Goal: Information Seeking & Learning: Learn about a topic

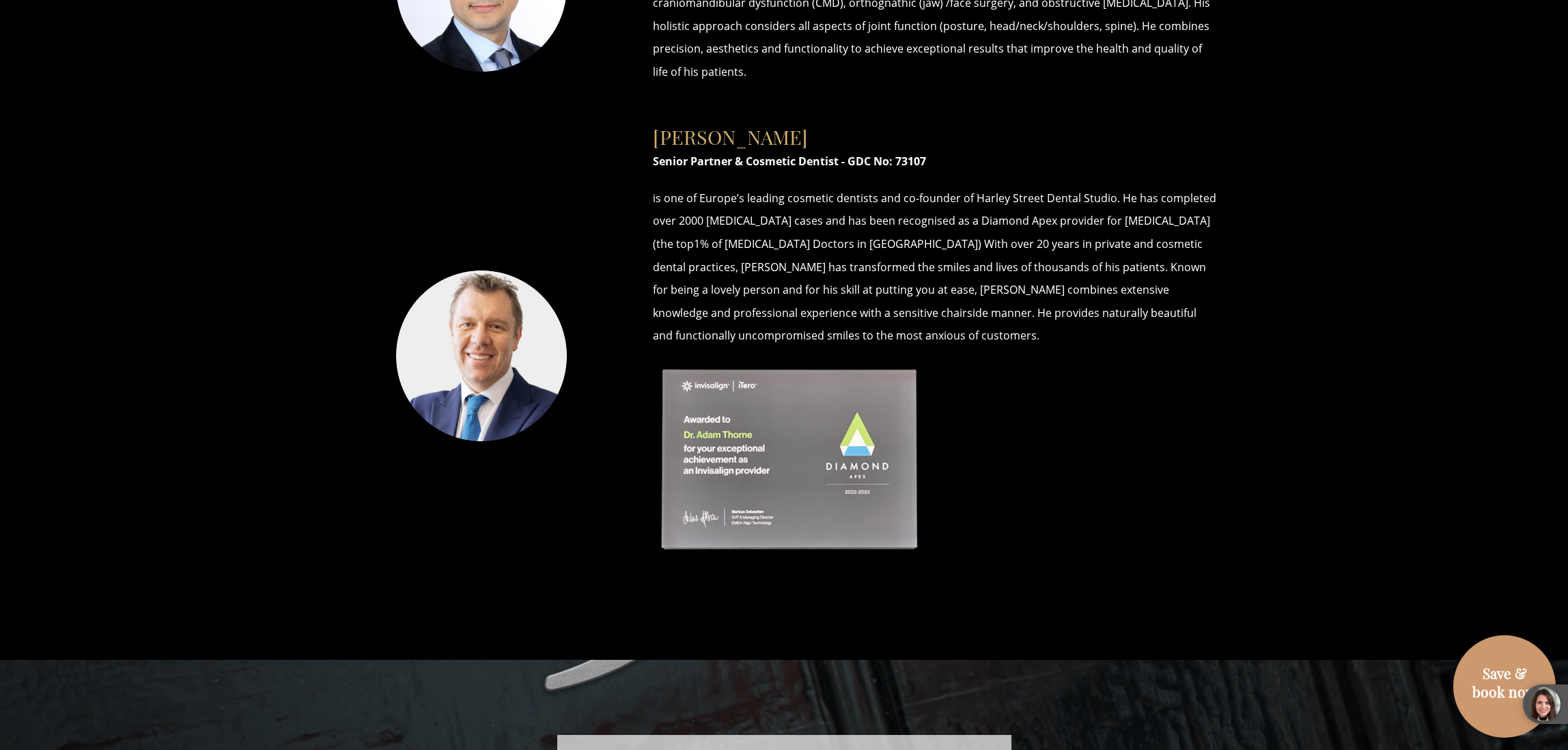
scroll to position [7422, 0]
